Goal: Task Accomplishment & Management: Manage account settings

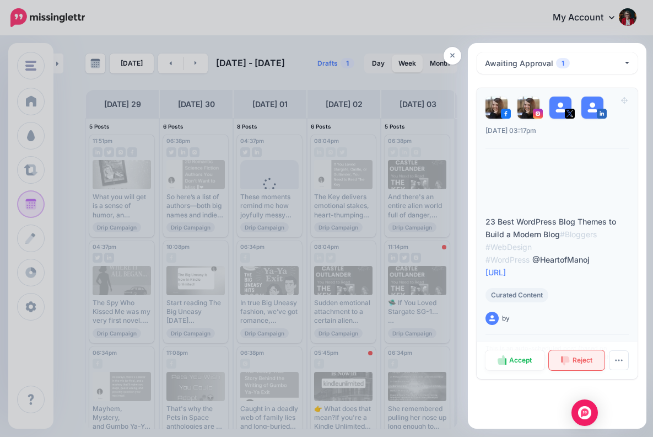
click at [587, 359] on span "Reject" at bounding box center [583, 360] width 20 height 7
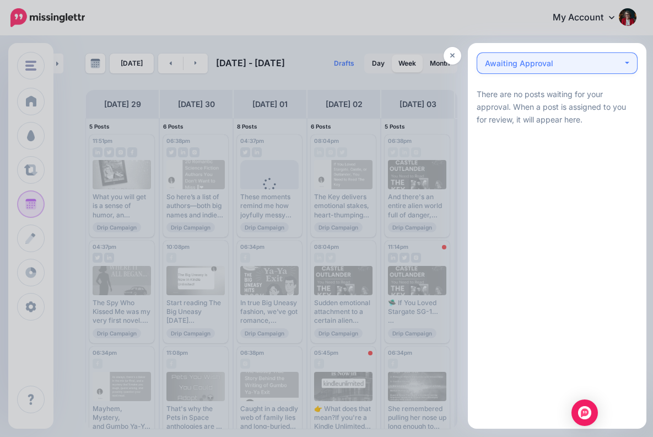
click at [628, 60] on button "Awaiting Approval 0" at bounding box center [557, 63] width 161 height 22
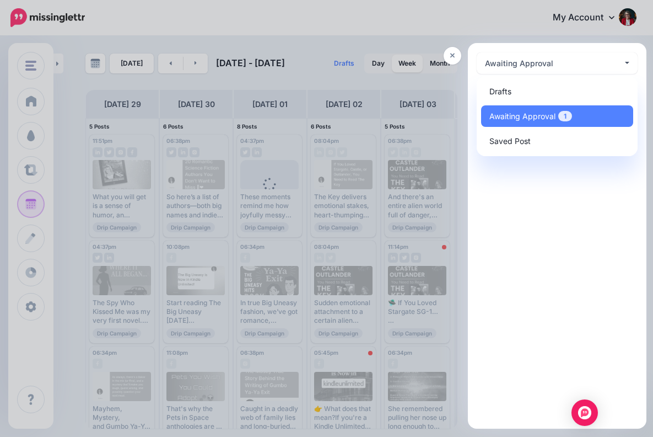
click at [605, 31] on div at bounding box center [326, 218] width 653 height 437
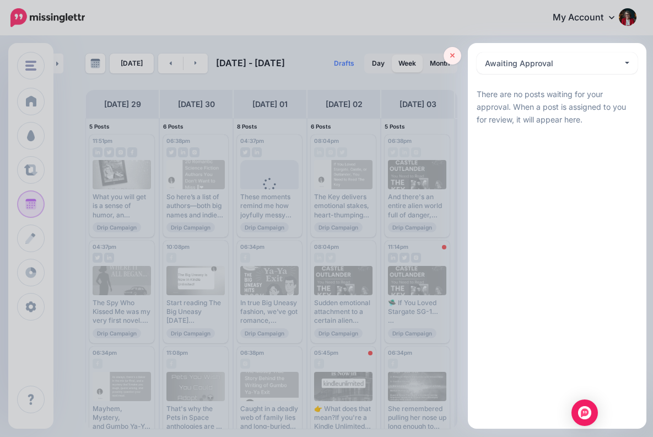
click at [455, 54] on link at bounding box center [453, 56] width 18 height 18
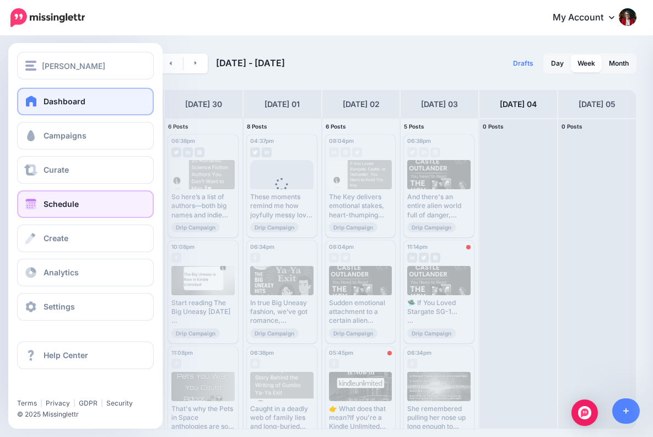
click at [44, 98] on span "Dashboard" at bounding box center [65, 100] width 42 height 9
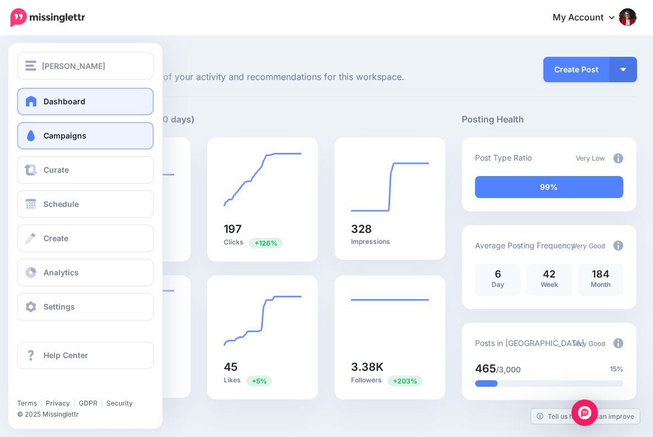
click at [78, 134] on span "Campaigns" at bounding box center [65, 135] width 43 height 9
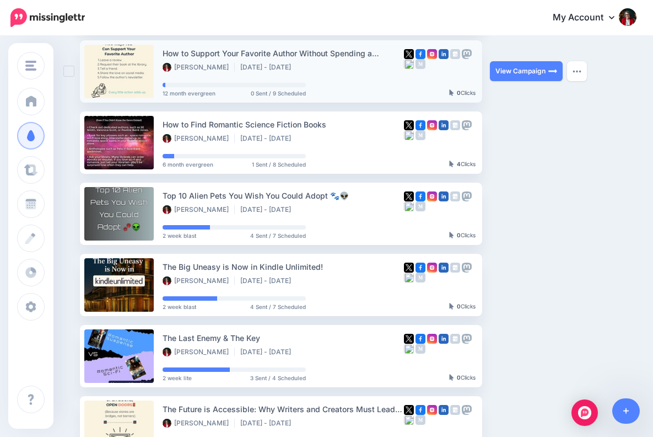
scroll to position [326, 0]
